Goal: Check status: Check status

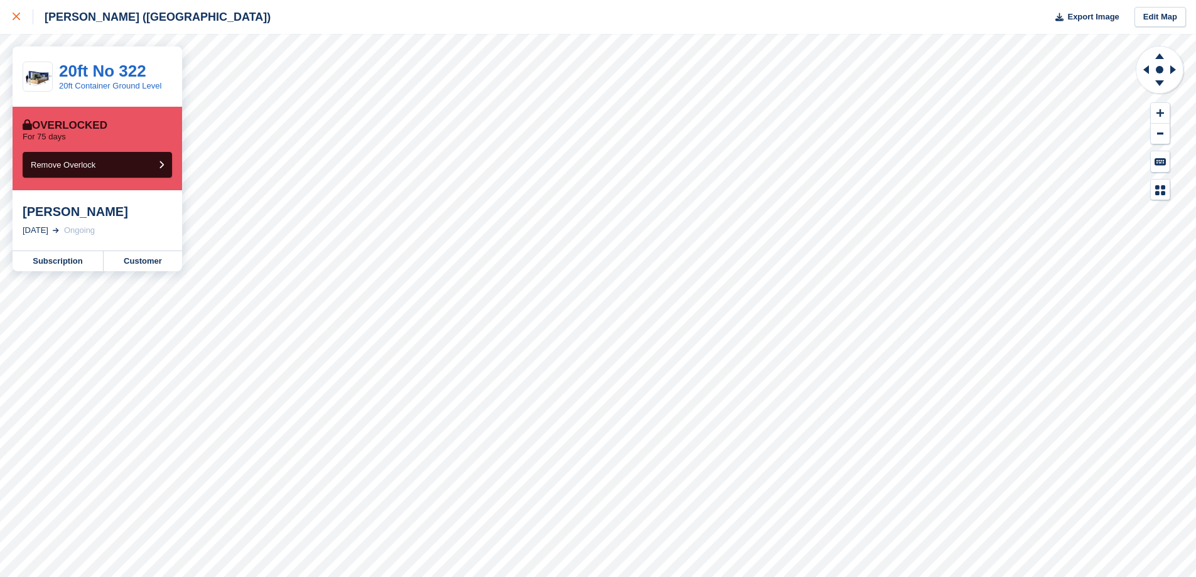
click at [16, 13] on div at bounding box center [23, 16] width 21 height 15
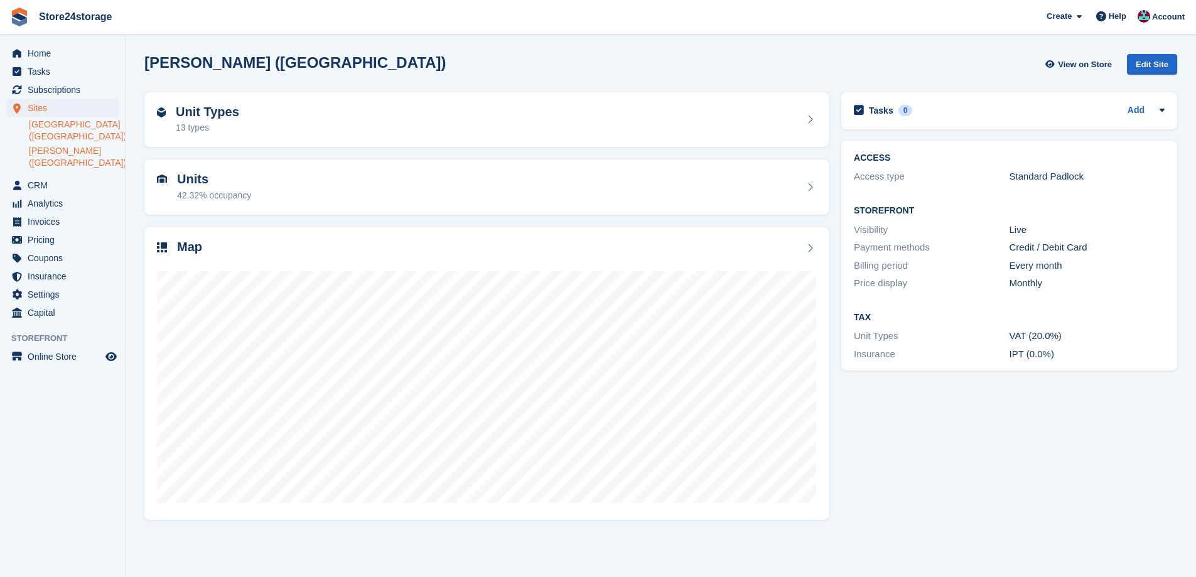
click at [62, 128] on link "[GEOGRAPHIC_DATA] ([GEOGRAPHIC_DATA])" at bounding box center [74, 131] width 90 height 24
click at [470, 253] on div "Map" at bounding box center [486, 248] width 659 height 17
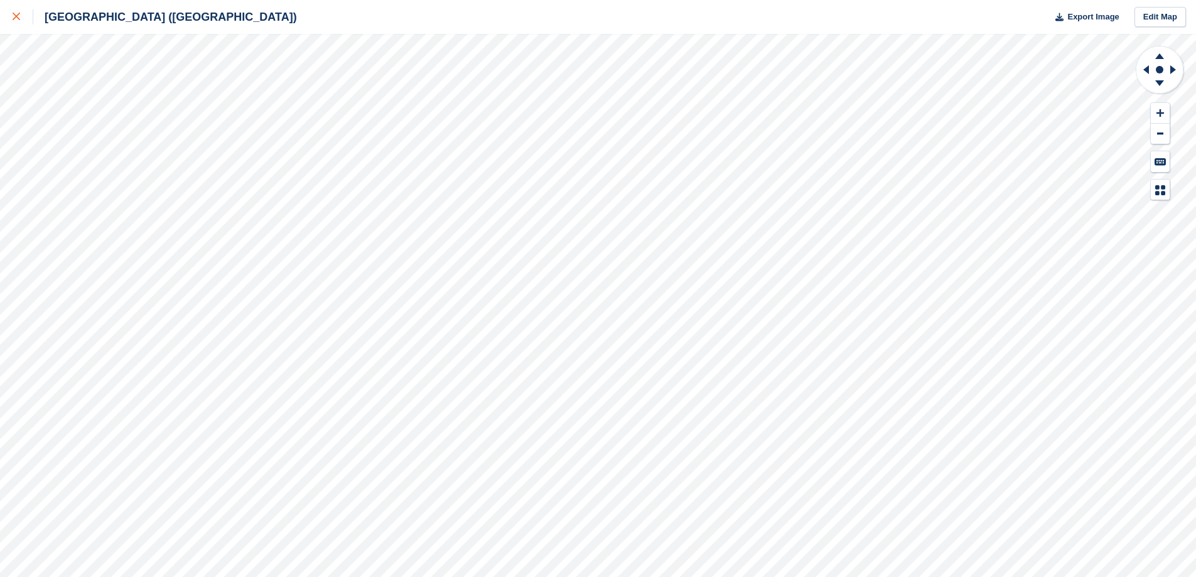
click at [14, 15] on icon at bounding box center [17, 17] width 8 height 8
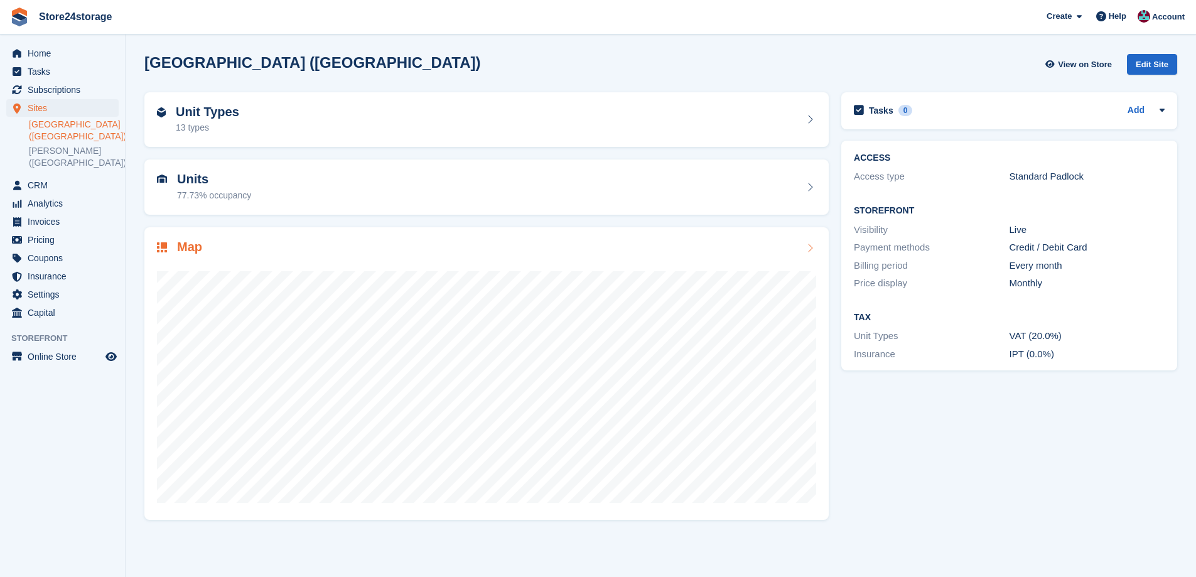
click at [603, 262] on div at bounding box center [486, 381] width 659 height 251
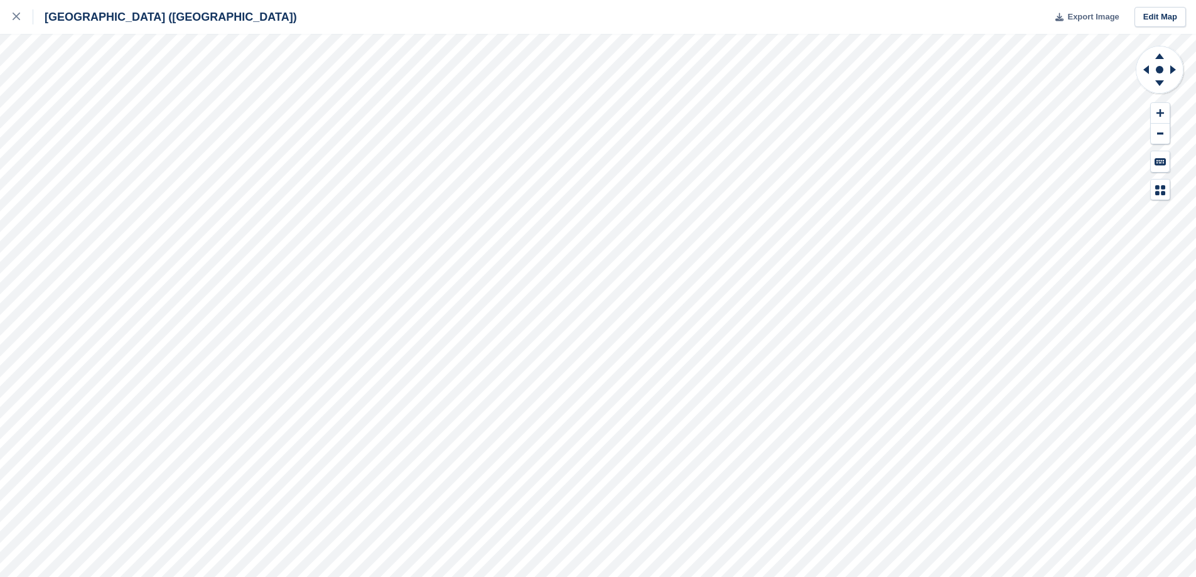
click at [1094, 11] on span "Export Image" at bounding box center [1093, 17] width 51 height 13
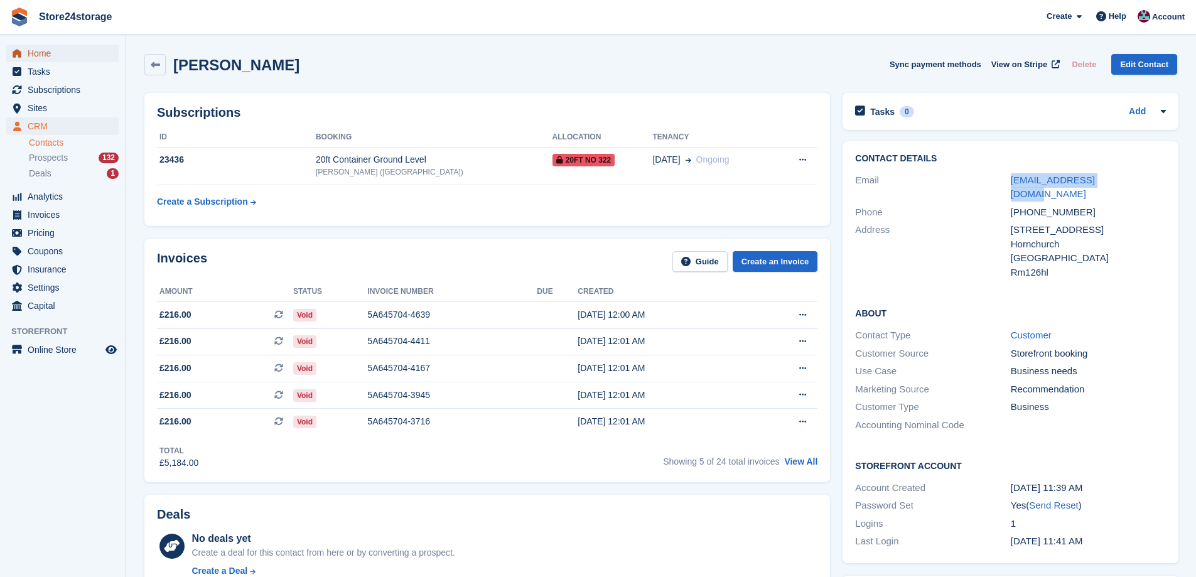
click at [75, 61] on span "Home" at bounding box center [65, 54] width 75 height 18
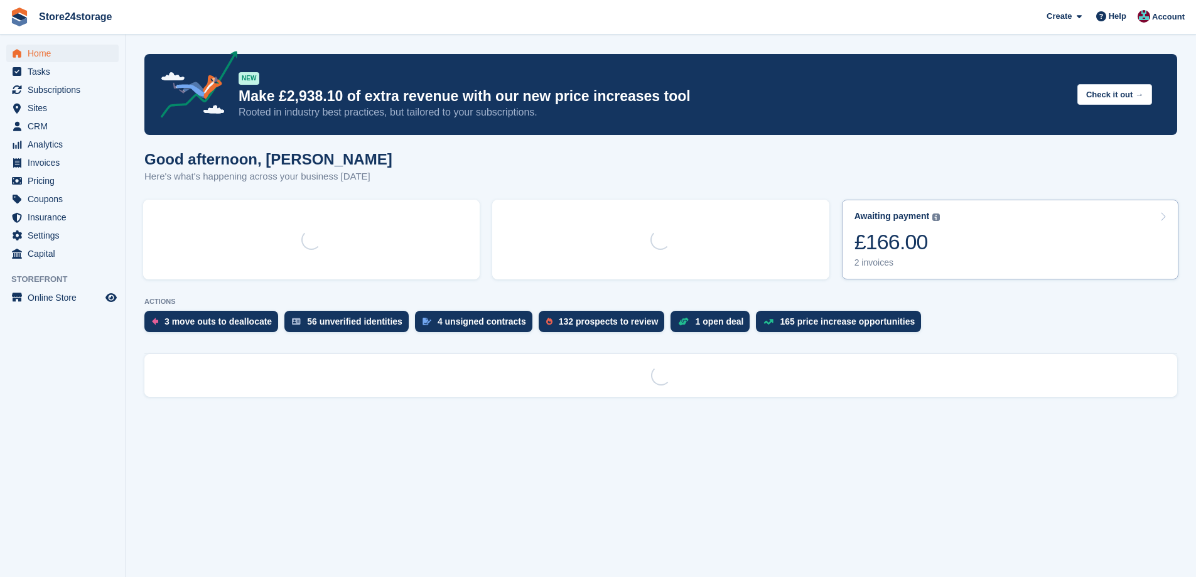
click at [951, 283] on turbo-frame "Awaiting payment The total outstanding balance on all open invoices. £166.00 2 …" at bounding box center [1010, 239] width 349 height 92
click at [965, 247] on link "Awaiting payment The total outstanding balance on all open invoices. £166.00 2 …" at bounding box center [1010, 240] width 337 height 80
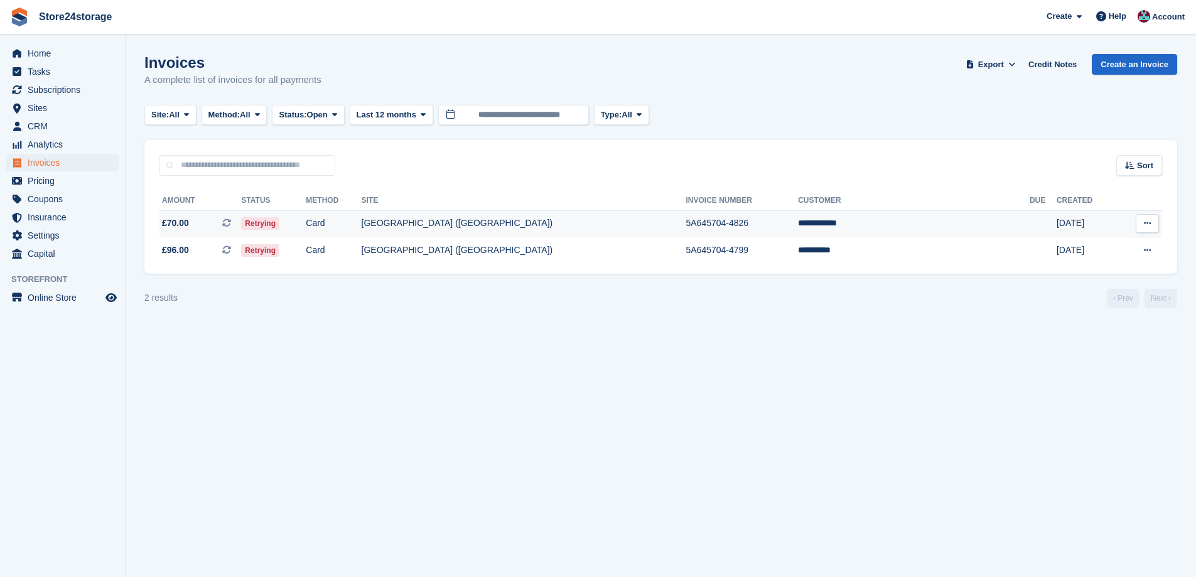
click at [462, 225] on td "[GEOGRAPHIC_DATA] ([GEOGRAPHIC_DATA])" at bounding box center [524, 223] width 325 height 27
click at [1152, 227] on button at bounding box center [1147, 223] width 23 height 19
click at [1091, 264] on p "View on Stripe" at bounding box center [1098, 266] width 109 height 20
click at [643, 248] on td "[GEOGRAPHIC_DATA] ([GEOGRAPHIC_DATA])" at bounding box center [524, 250] width 325 height 26
click at [1142, 248] on button at bounding box center [1147, 250] width 23 height 19
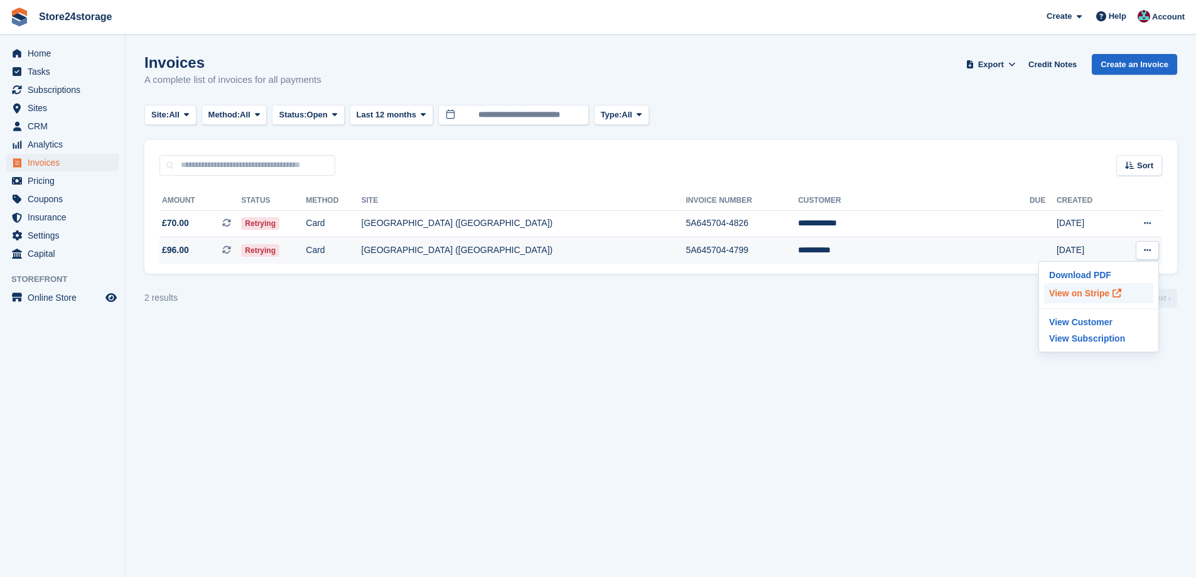
click at [1081, 297] on p "View on Stripe" at bounding box center [1098, 293] width 109 height 20
